Goal: Task Accomplishment & Management: Manage account settings

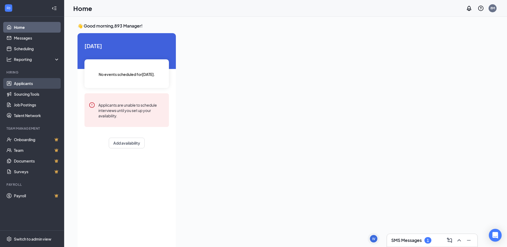
click at [21, 84] on link "Applicants" at bounding box center [37, 83] width 46 height 11
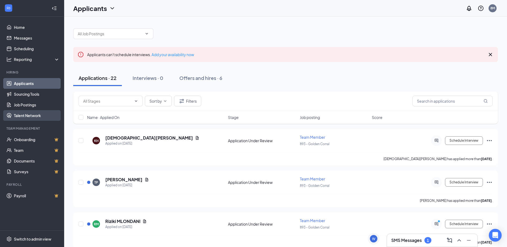
click at [40, 118] on link "Talent Network" at bounding box center [37, 115] width 46 height 11
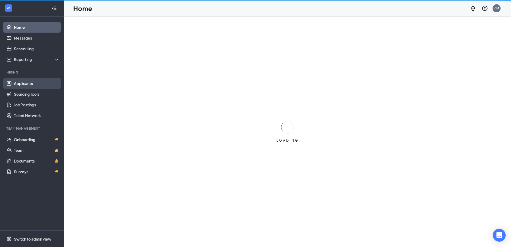
click at [15, 82] on link "Applicants" at bounding box center [37, 83] width 46 height 11
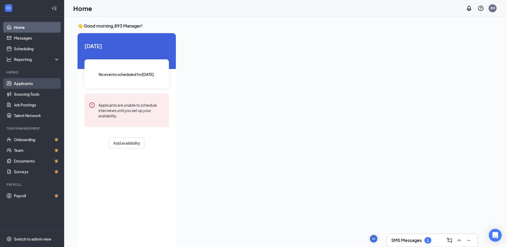
click at [43, 83] on link "Applicants" at bounding box center [37, 83] width 46 height 11
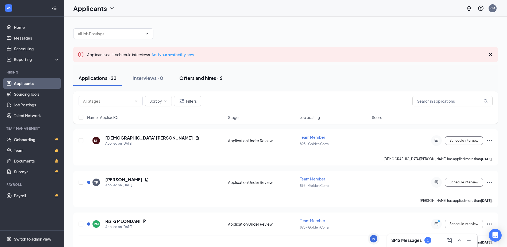
click at [200, 78] on div "Offers and hires · 6" at bounding box center [200, 78] width 43 height 7
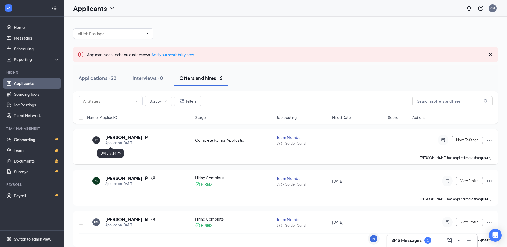
click at [145, 139] on icon "Document" at bounding box center [147, 137] width 4 height 4
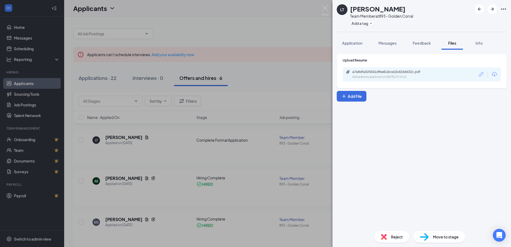
click at [293, 102] on div "LT Liza Trejo Team Member at 893 - Golden Corral Add a tag Application Messages…" at bounding box center [255, 123] width 511 height 247
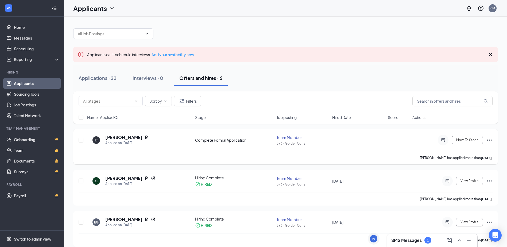
click at [241, 139] on div "Complete Formal Application" at bounding box center [234, 139] width 79 height 5
click at [110, 142] on div "Applied on Oct 13" at bounding box center [127, 142] width 44 height 5
click at [123, 140] on div "Applied on Oct 13" at bounding box center [127, 142] width 44 height 5
